Goal: Task Accomplishment & Management: Use online tool/utility

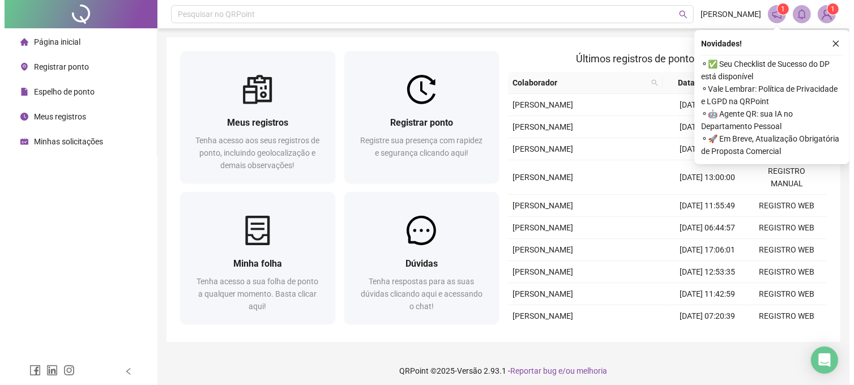
scroll to position [6, 0]
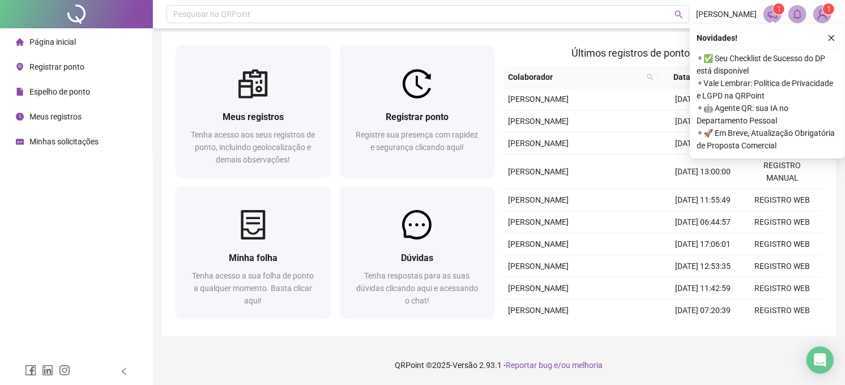
click at [76, 66] on span "Registrar ponto" at bounding box center [56, 66] width 55 height 9
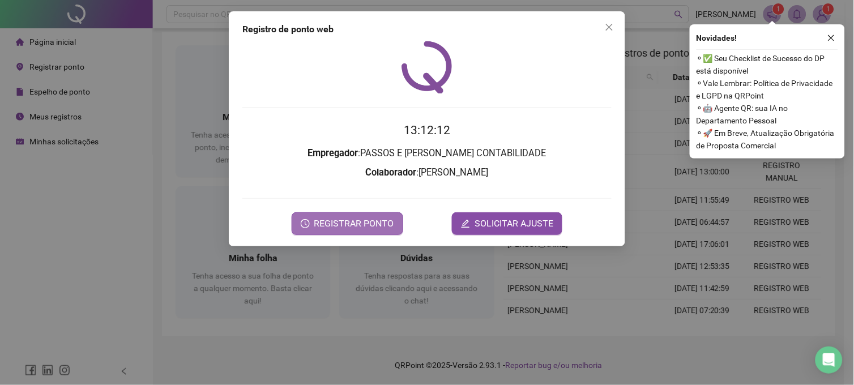
click at [344, 224] on span "REGISTRAR PONTO" at bounding box center [354, 224] width 80 height 14
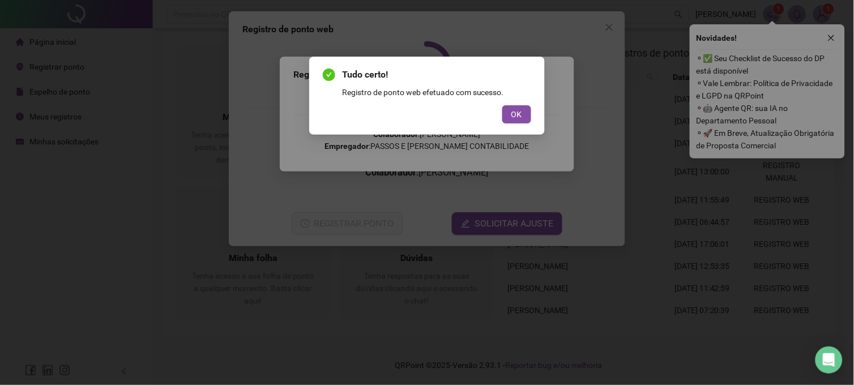
drag, startPoint x: 528, startPoint y: 106, endPoint x: 519, endPoint y: 103, distance: 10.2
click at [527, 106] on button "OK" at bounding box center [516, 114] width 29 height 18
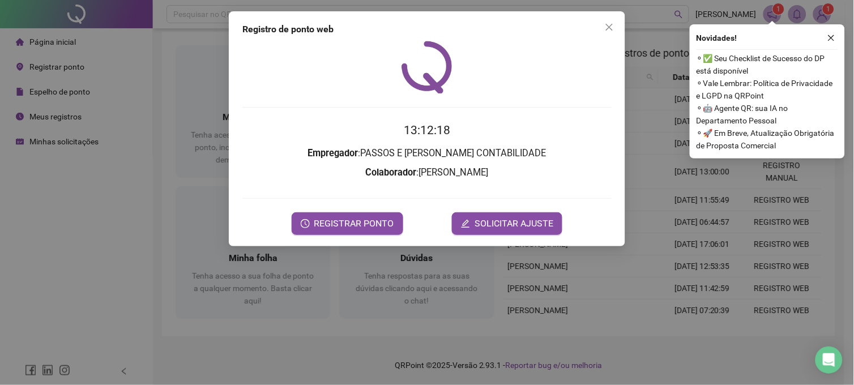
click at [830, 42] on button "button" at bounding box center [831, 38] width 14 height 14
